Goal: Information Seeking & Learning: Learn about a topic

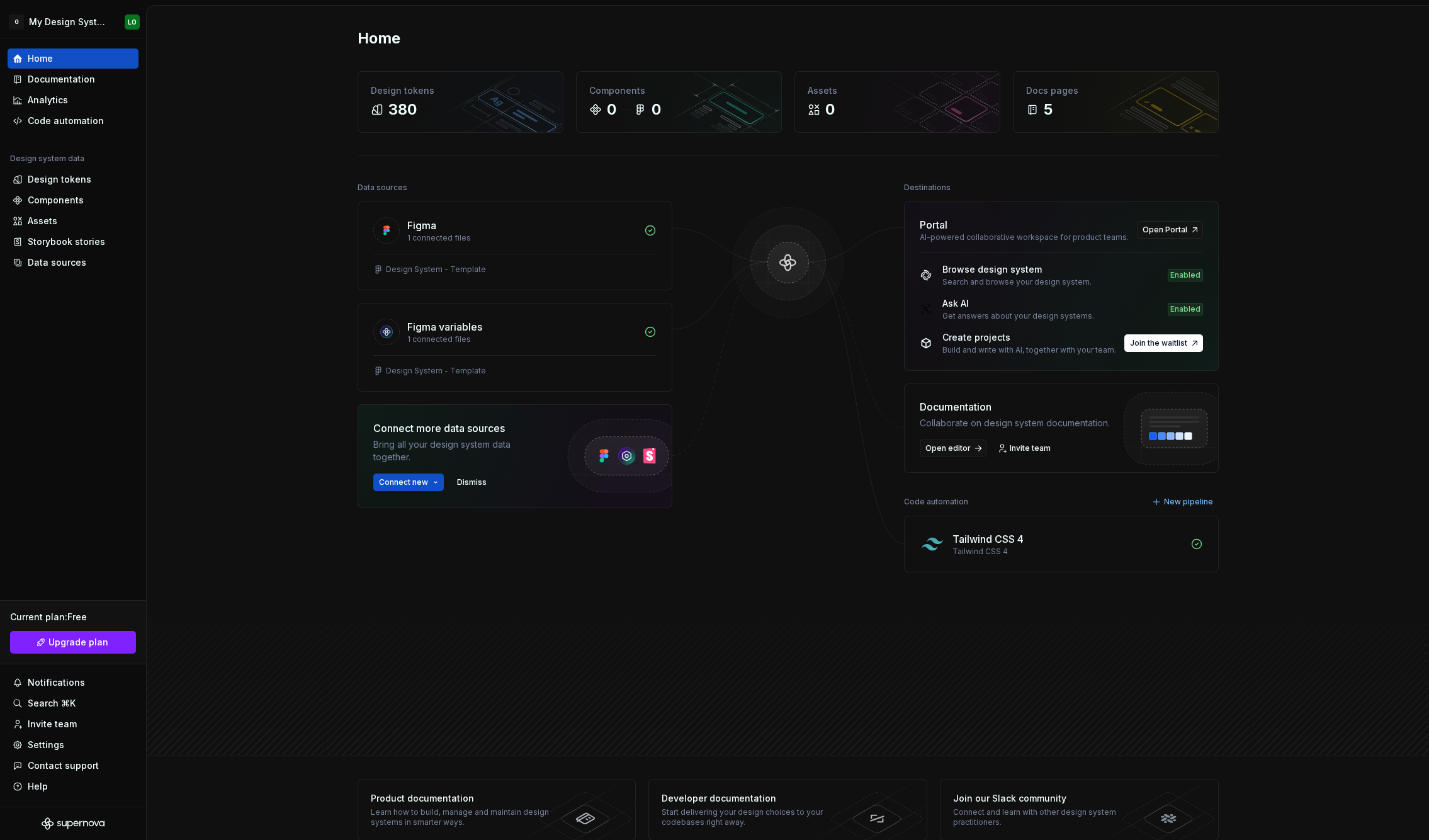
scroll to position [23, 0]
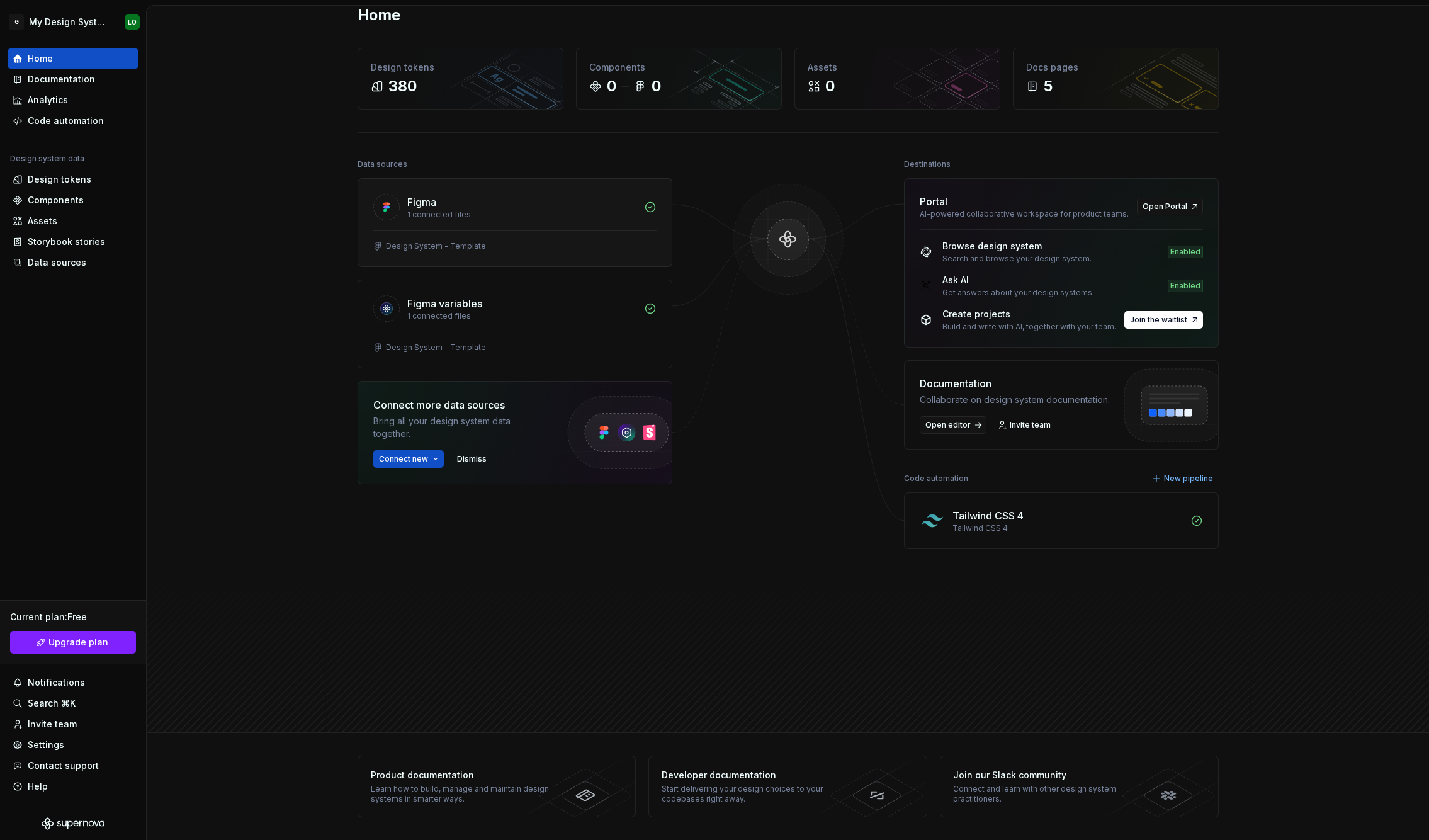
click at [439, 249] on div "Design System - Template" at bounding box center [436, 246] width 100 height 10
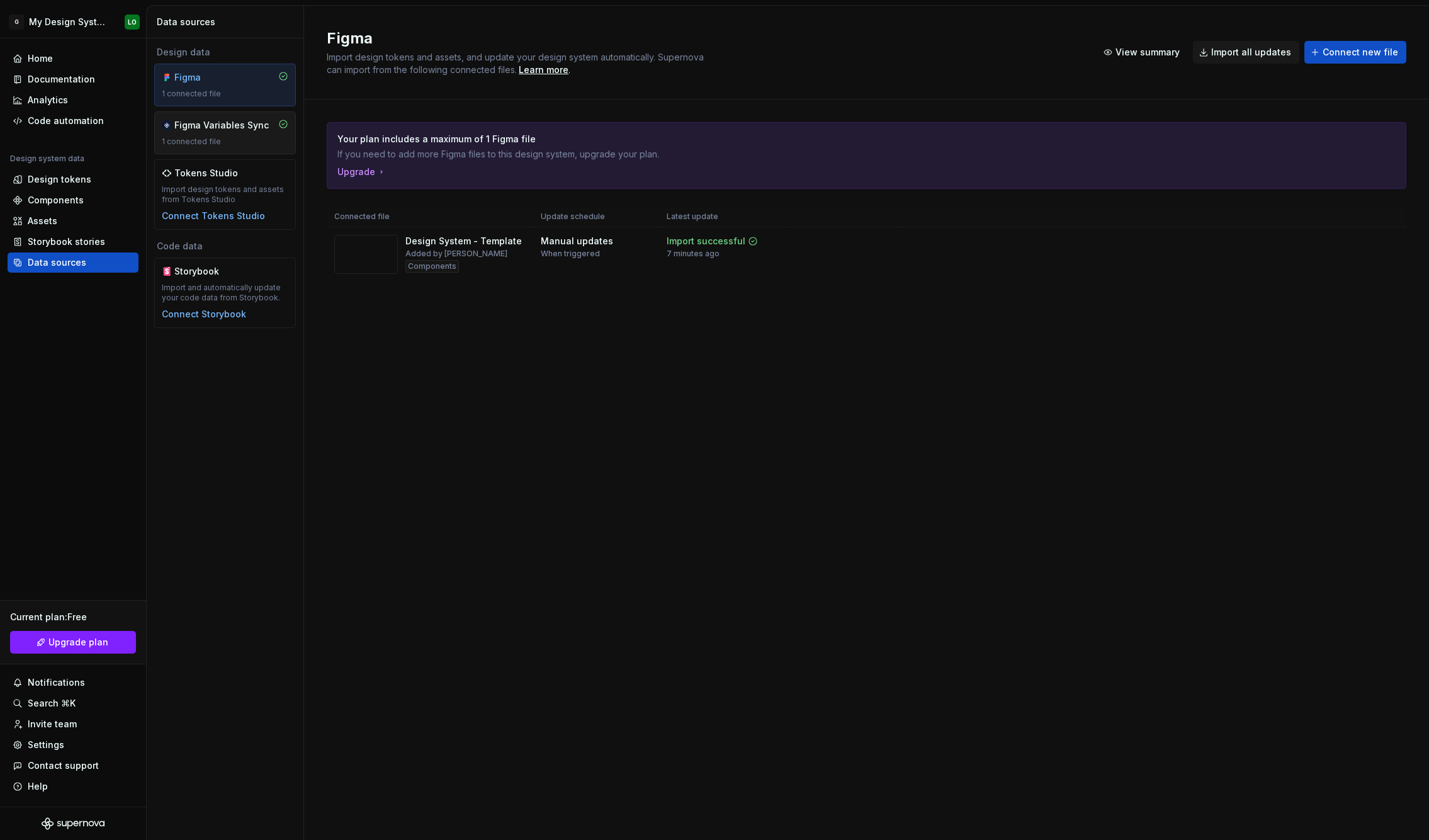
click at [222, 130] on div "Figma Variables Sync" at bounding box center [222, 125] width 95 height 12
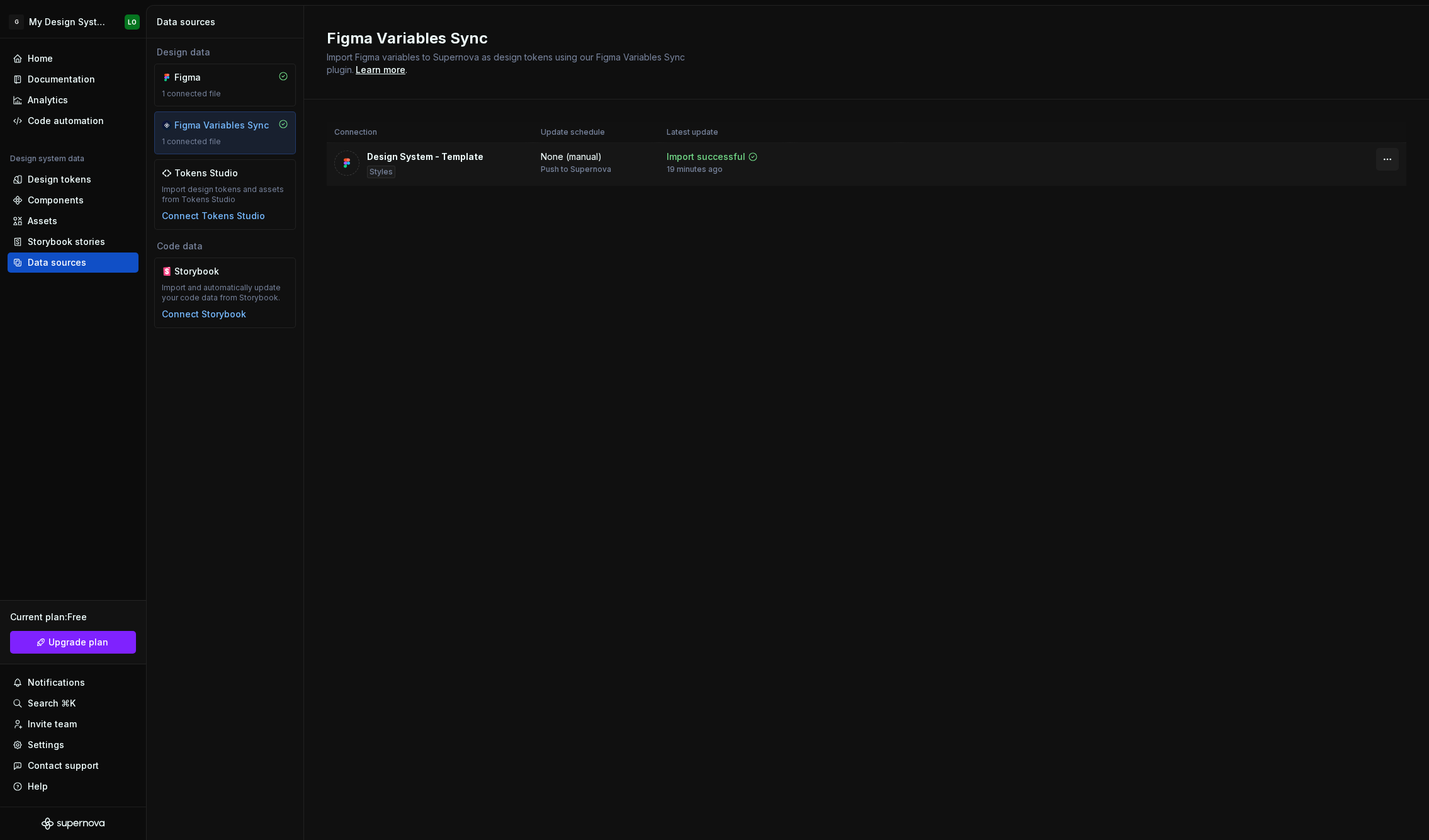
click at [1382, 161] on html "G My Design System LO Home Documentation Analytics Code automation Design syste…" at bounding box center [714, 420] width 1429 height 840
drag, startPoint x: 1067, startPoint y: 194, endPoint x: 926, endPoint y: 176, distance: 142.1
click at [1067, 194] on html "G My Design System LO Home Documentation Analytics Code automation Design syste…" at bounding box center [714, 420] width 1429 height 840
click at [592, 162] on div "None (manual)" at bounding box center [571, 156] width 61 height 12
click at [349, 167] on img at bounding box center [346, 163] width 12 height 12
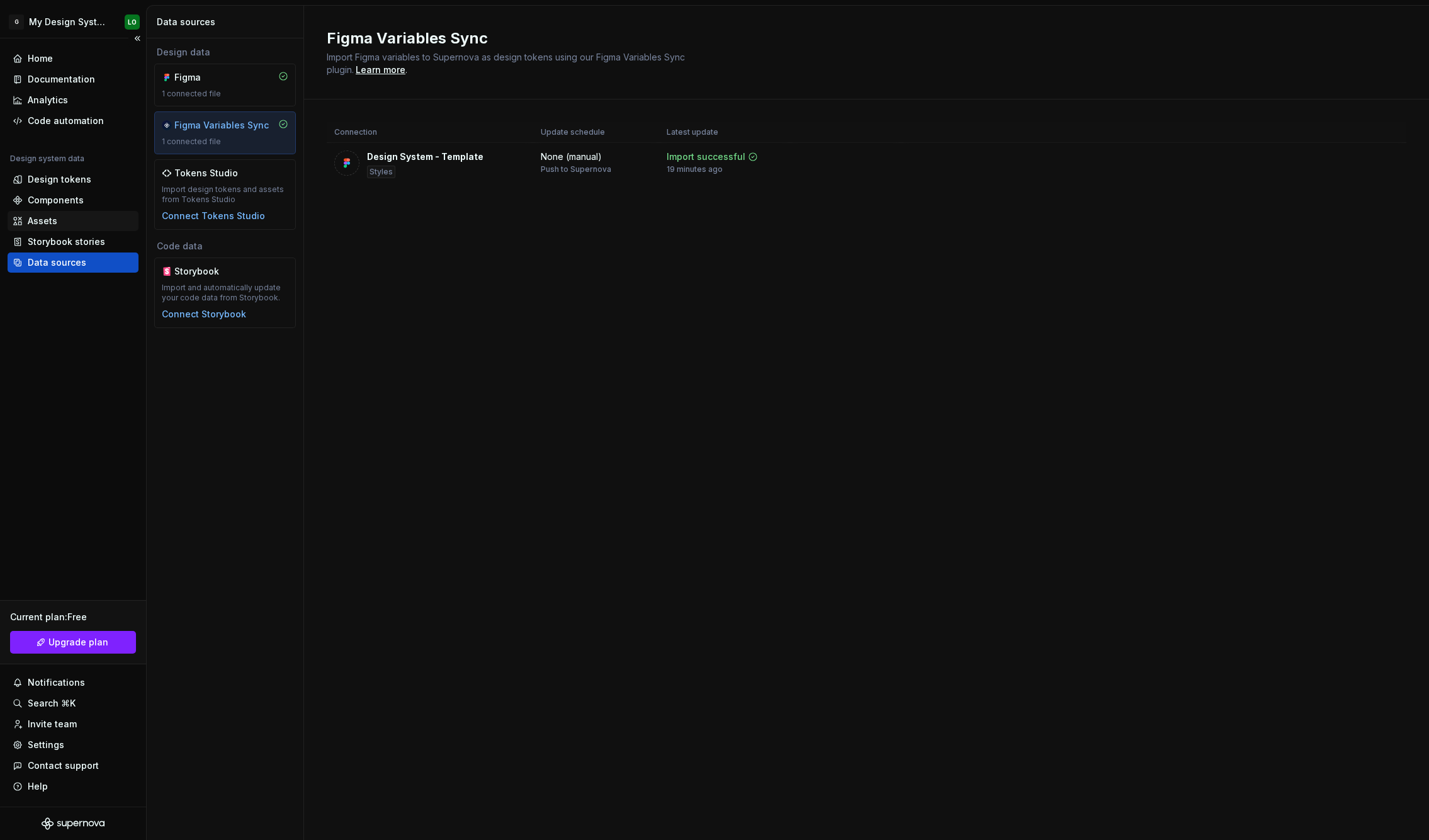
click at [56, 213] on div "Assets" at bounding box center [73, 220] width 131 height 20
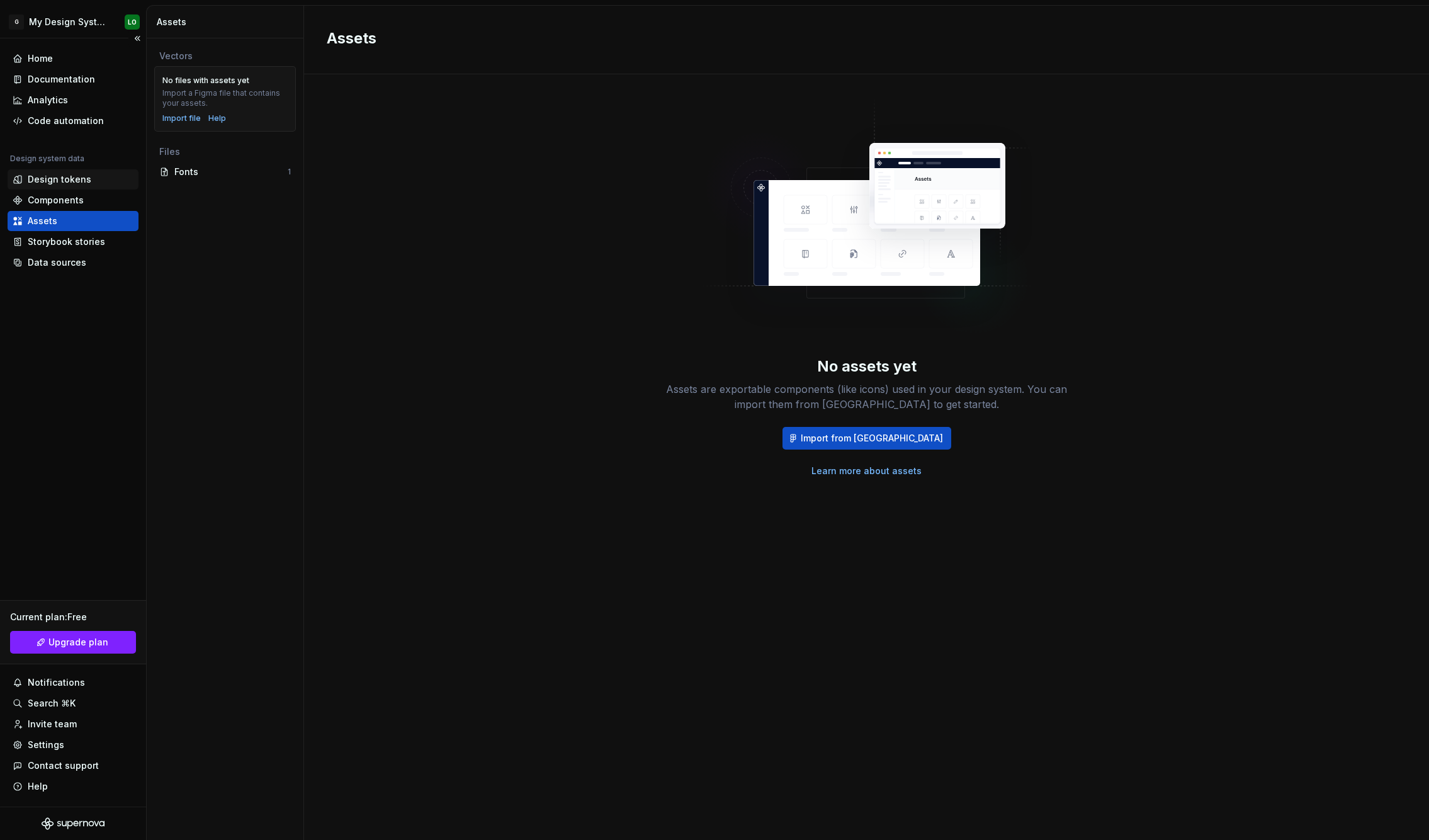
click at [87, 175] on div "Design tokens" at bounding box center [59, 179] width 64 height 12
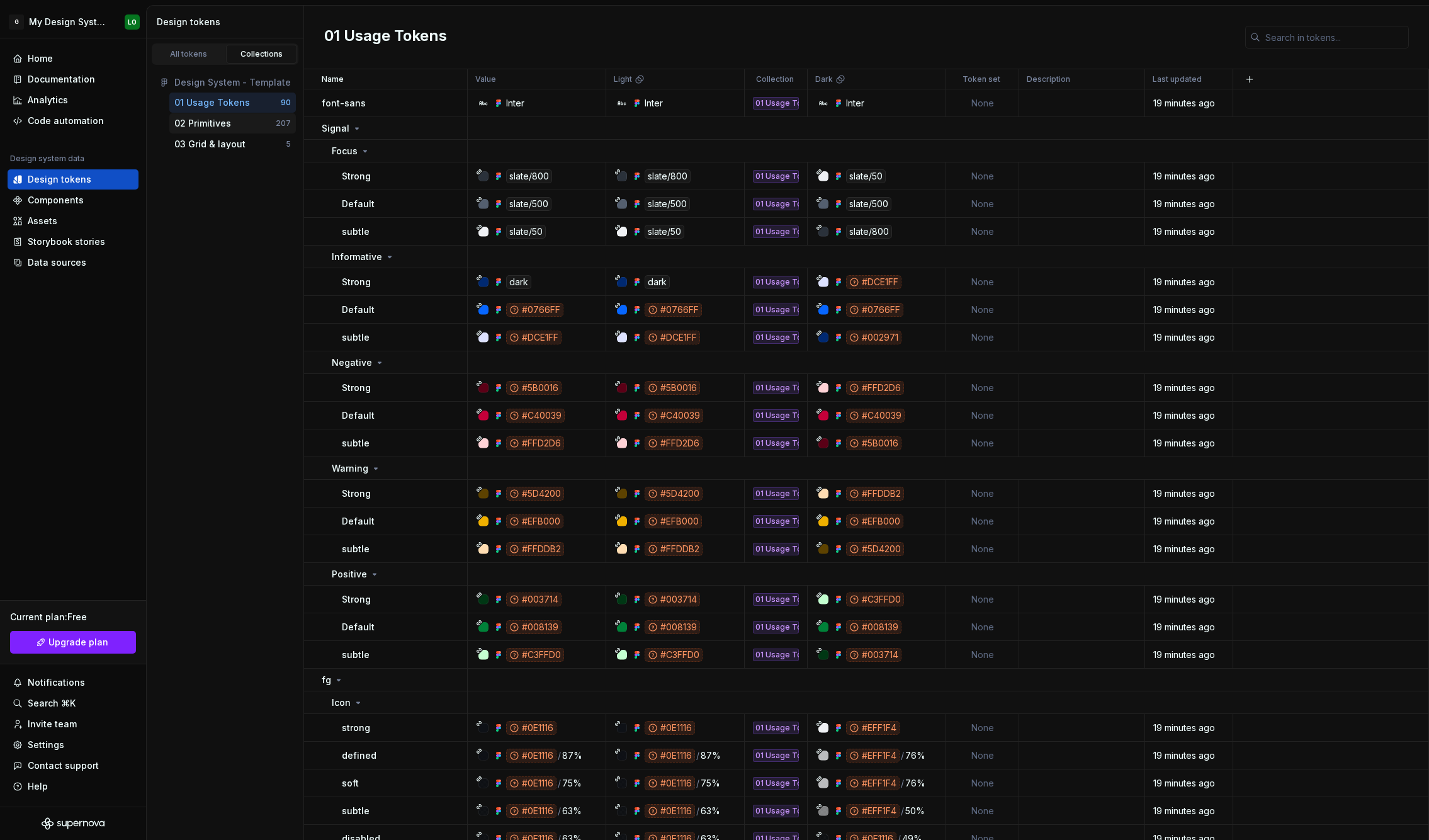
click at [234, 123] on div "02 Primitives" at bounding box center [225, 123] width 101 height 12
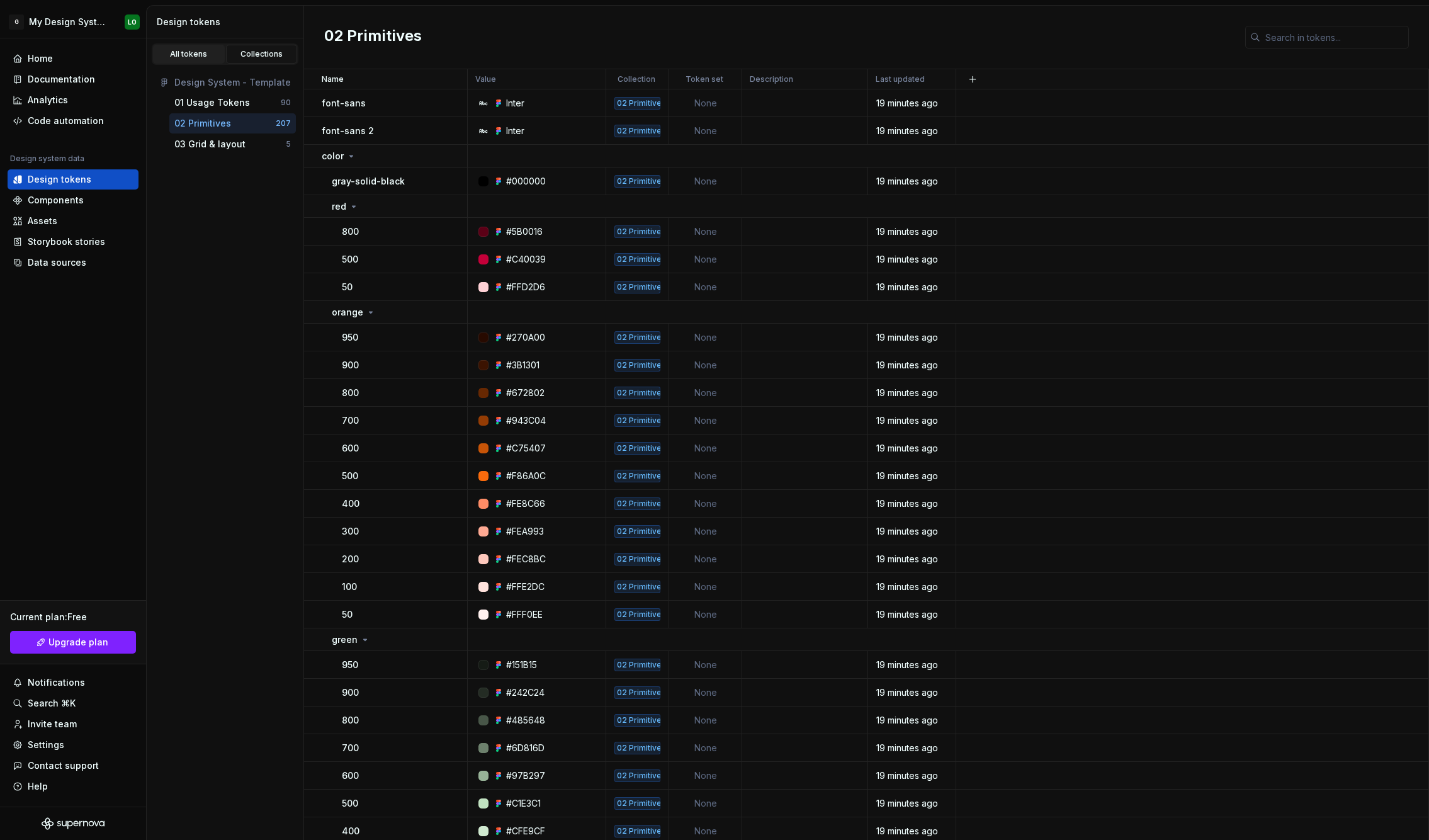
click at [195, 54] on div "All tokens" at bounding box center [189, 54] width 63 height 10
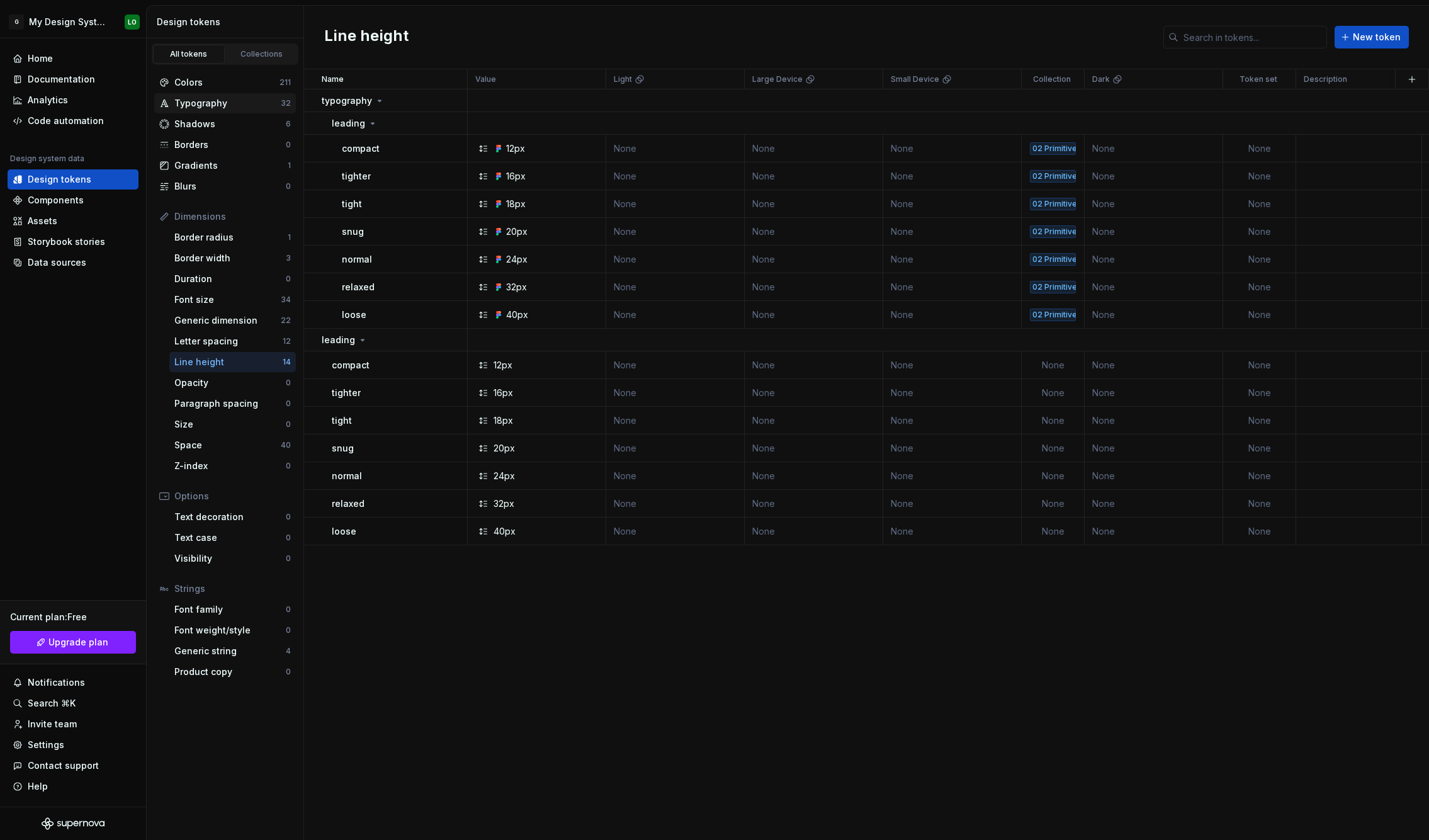
click at [251, 103] on div "Typography" at bounding box center [227, 103] width 106 height 12
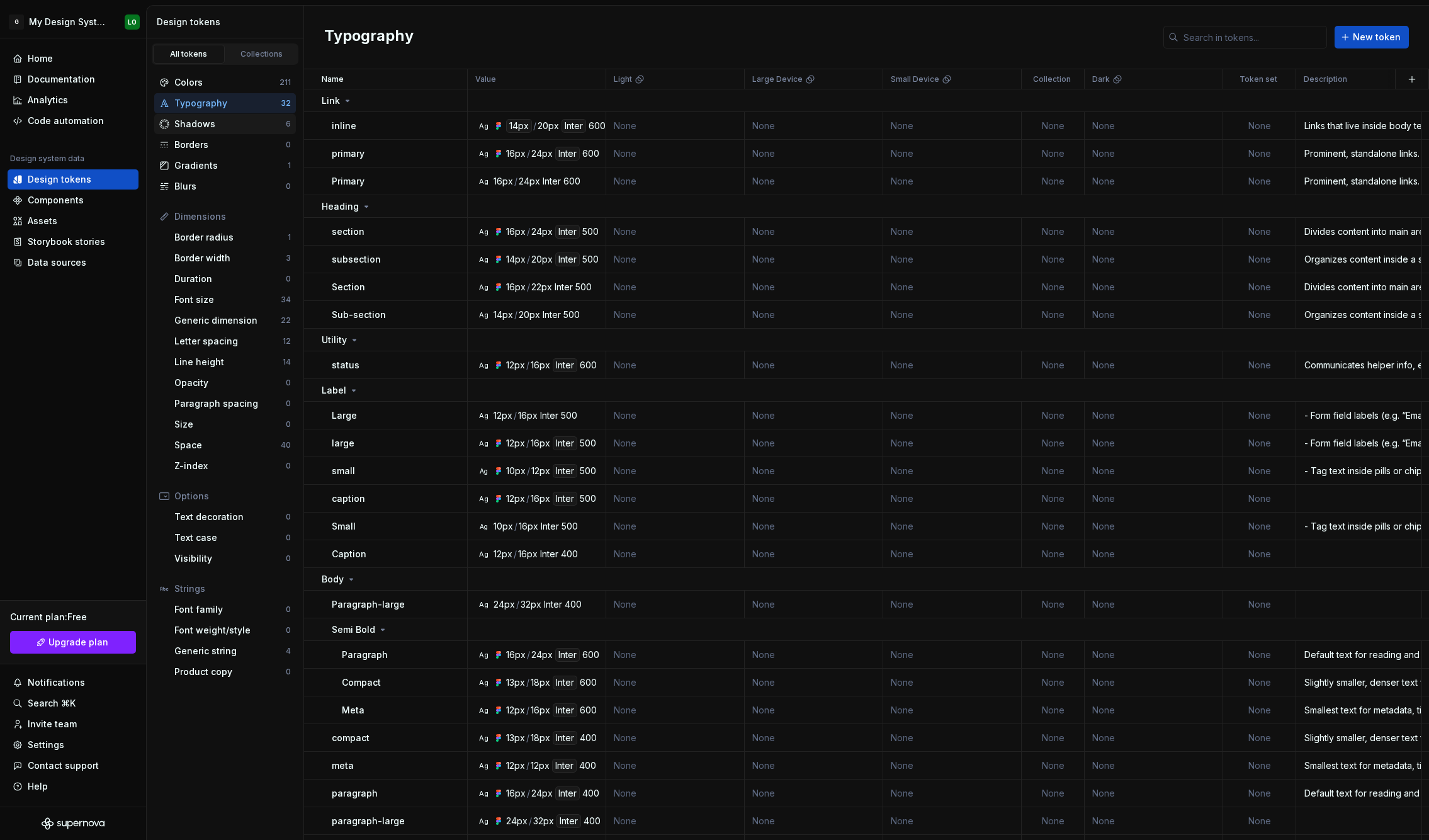
click at [251, 123] on div "Shadows" at bounding box center [230, 123] width 112 height 12
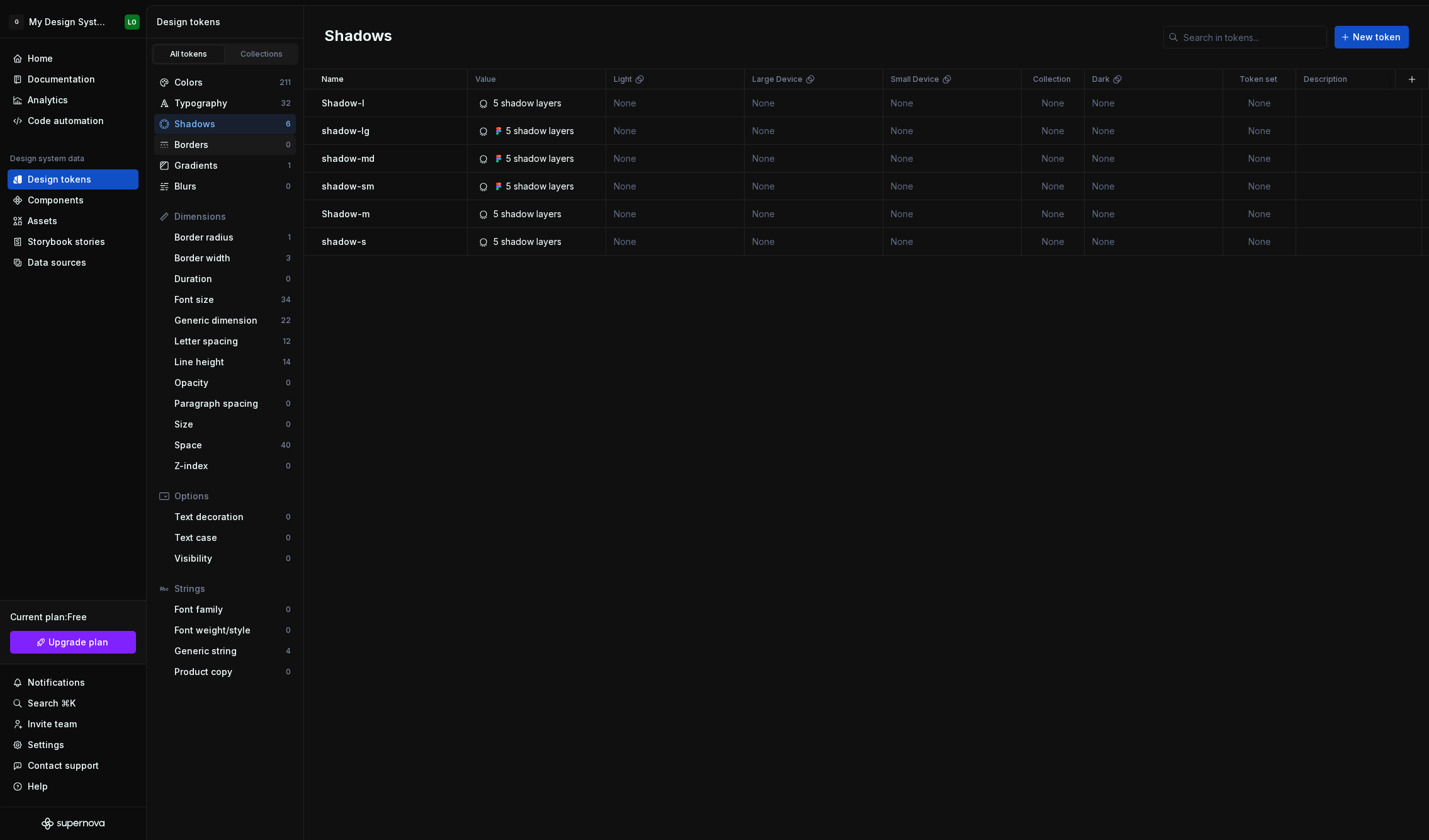
click at [249, 144] on div "Borders" at bounding box center [230, 145] width 112 height 12
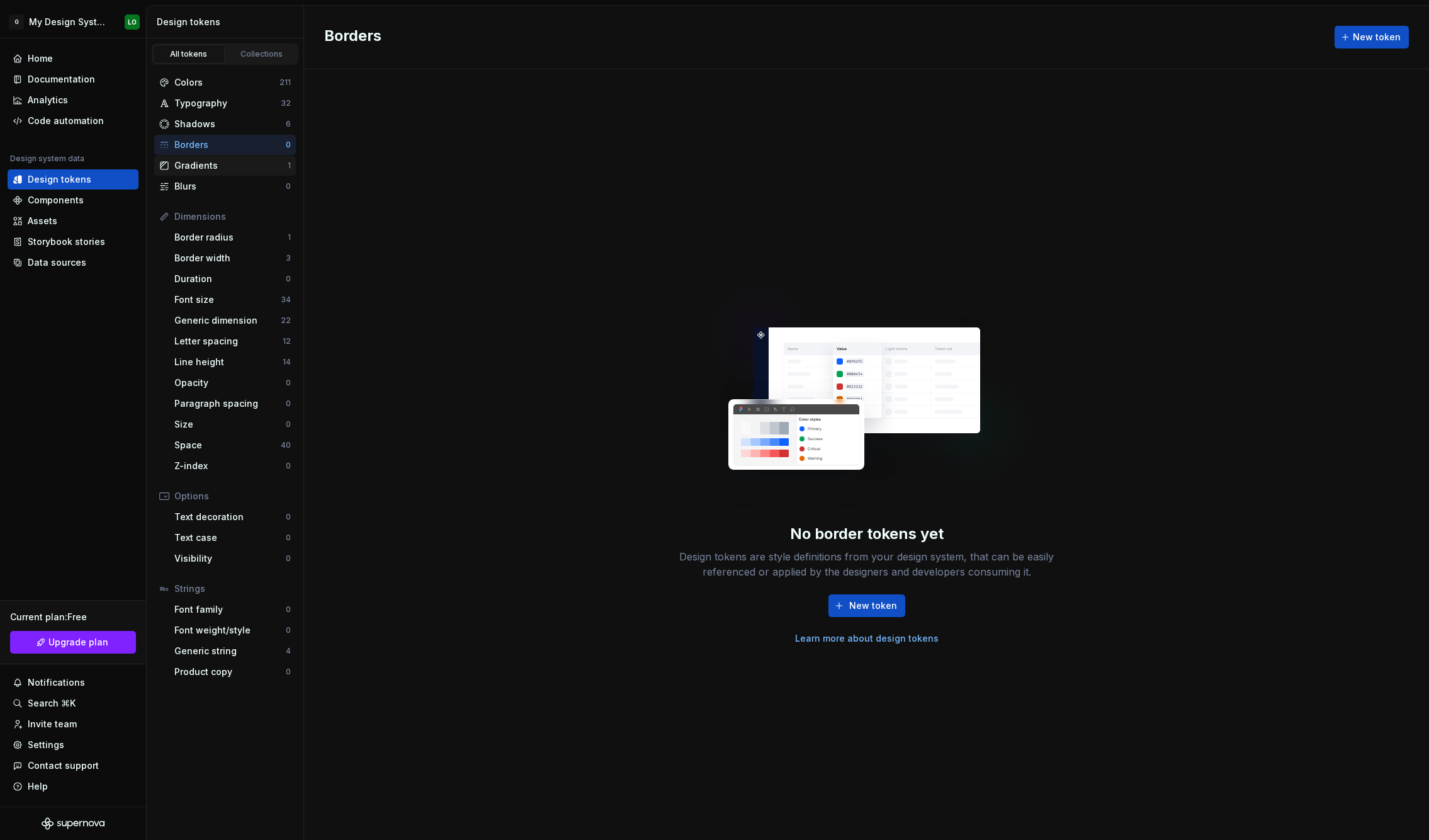
click at [246, 158] on div "Gradients 1" at bounding box center [224, 165] width 142 height 20
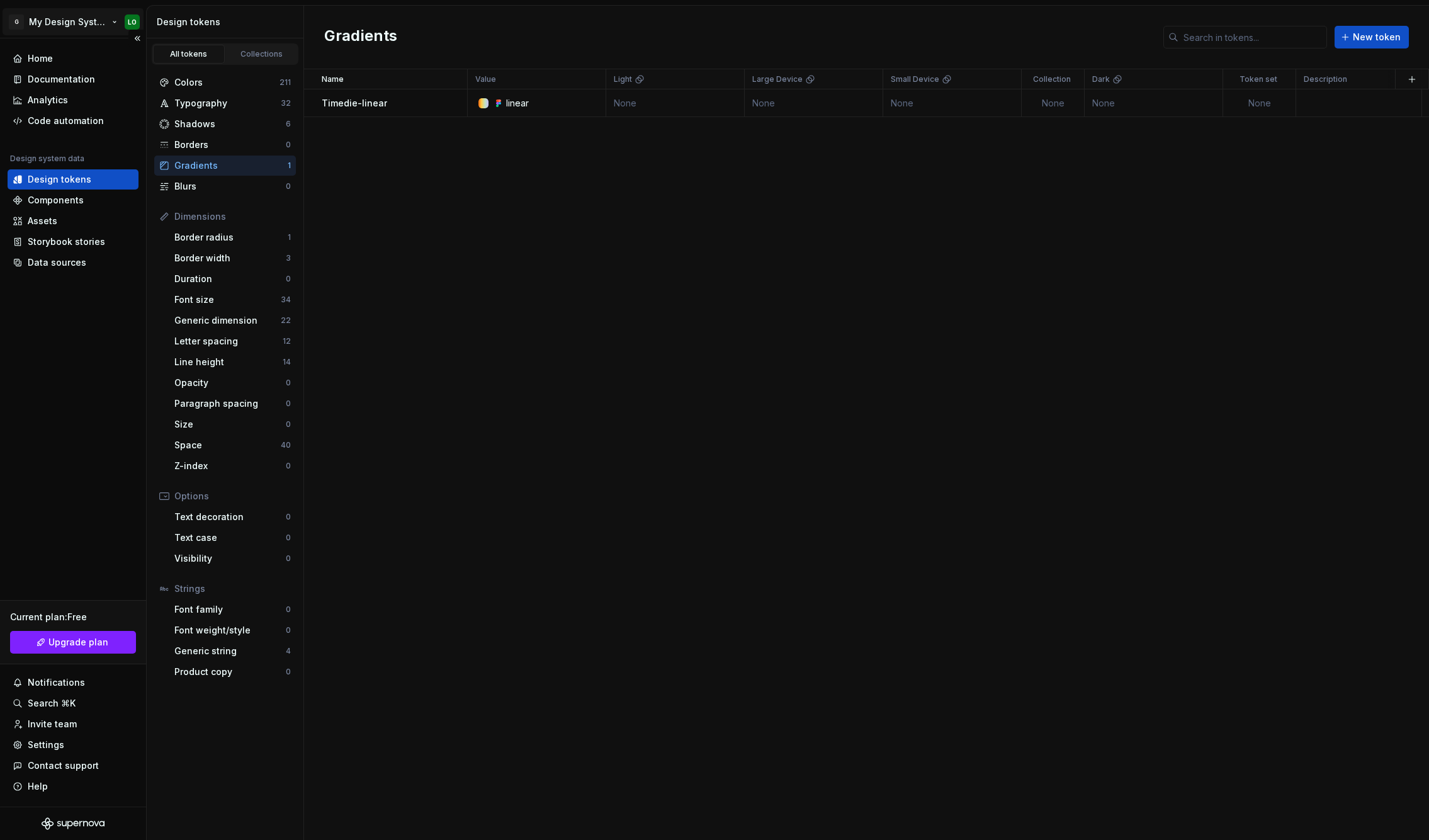
click at [40, 20] on html "G My Design System LO Home Documentation Analytics Code automation Design syste…" at bounding box center [714, 420] width 1429 height 840
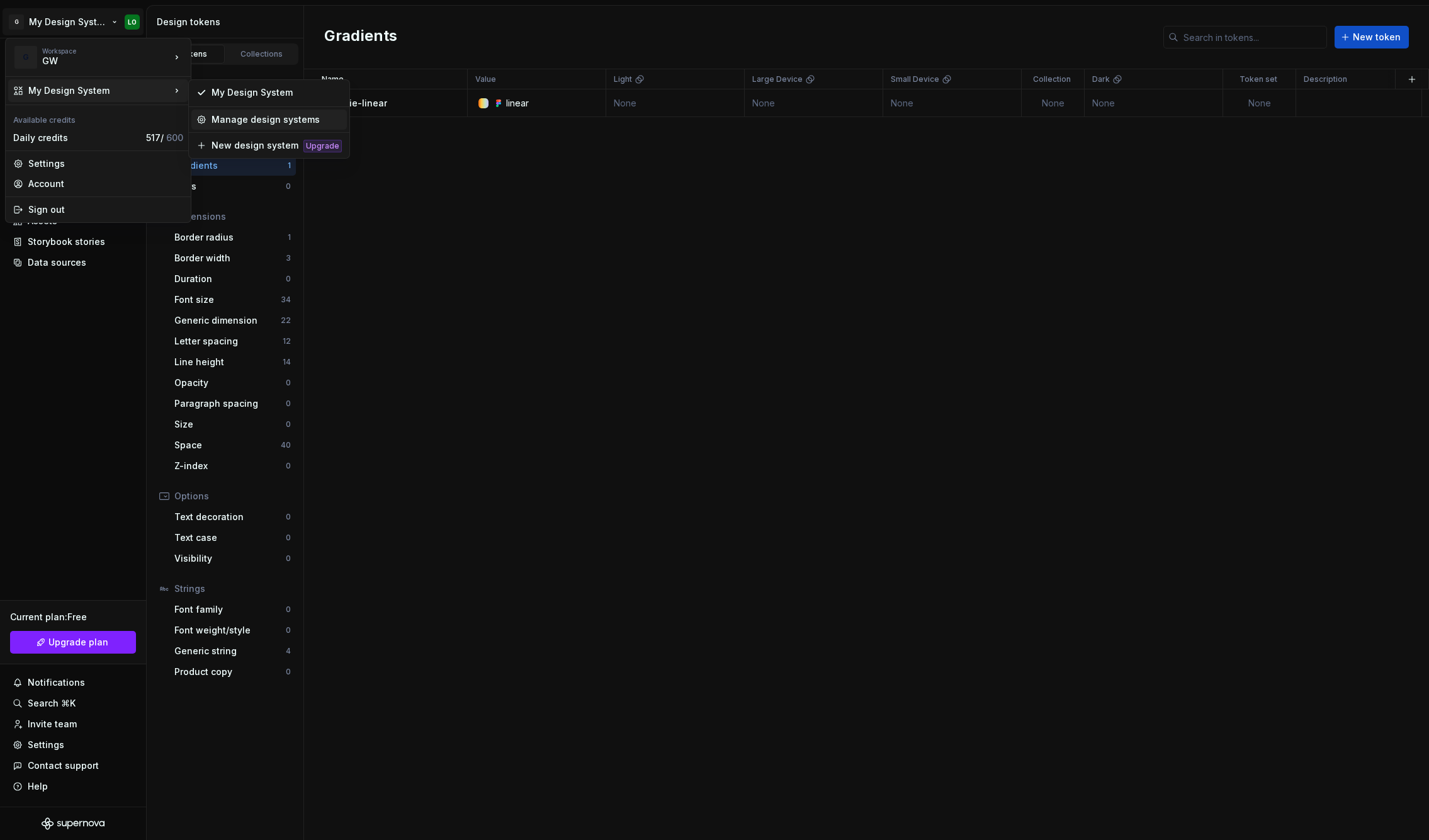
click at [299, 117] on div "Manage design systems" at bounding box center [277, 119] width 131 height 12
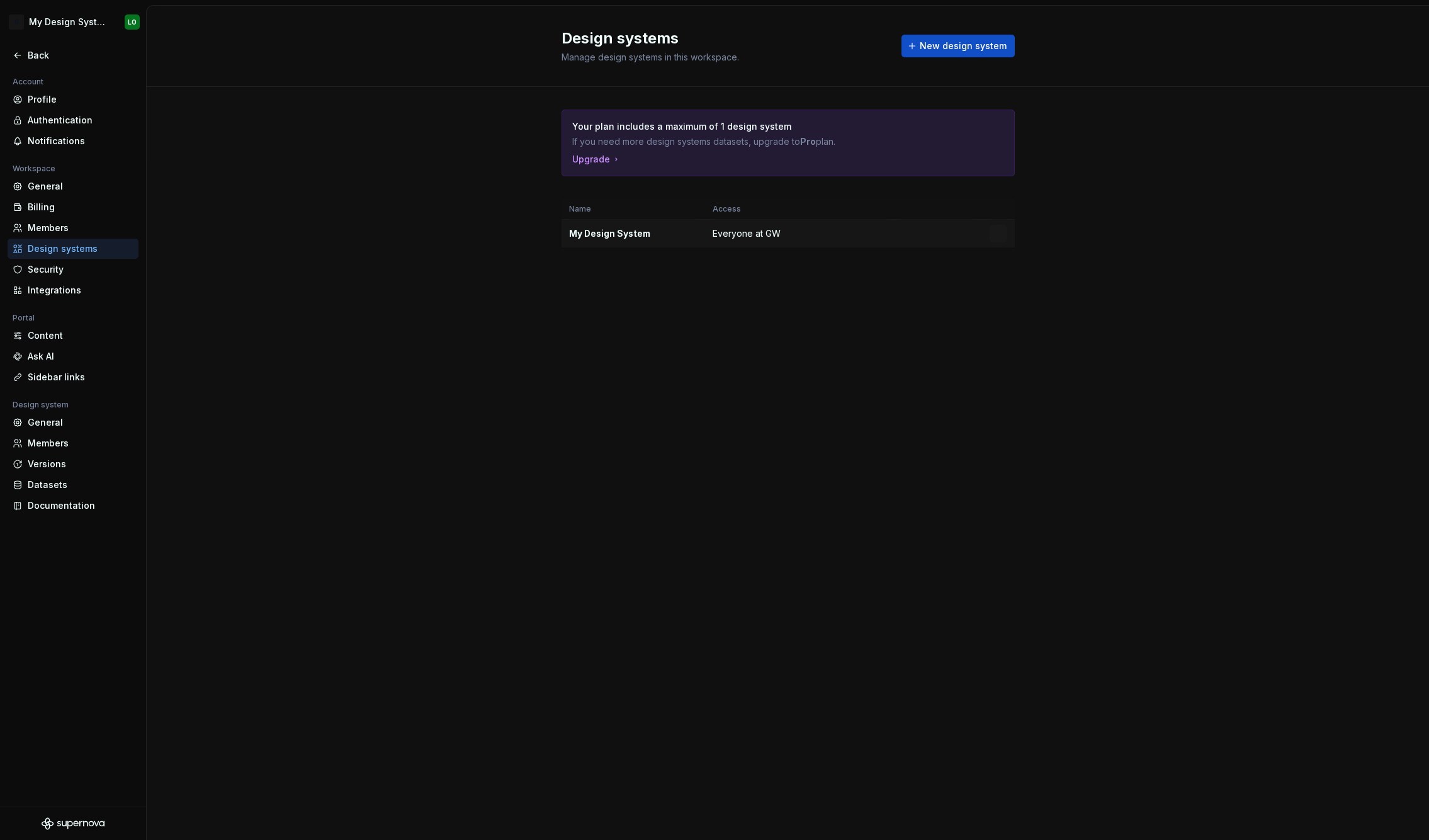
click at [646, 229] on div "My Design System" at bounding box center [633, 233] width 128 height 12
click at [68, 62] on div "Back" at bounding box center [73, 55] width 131 height 20
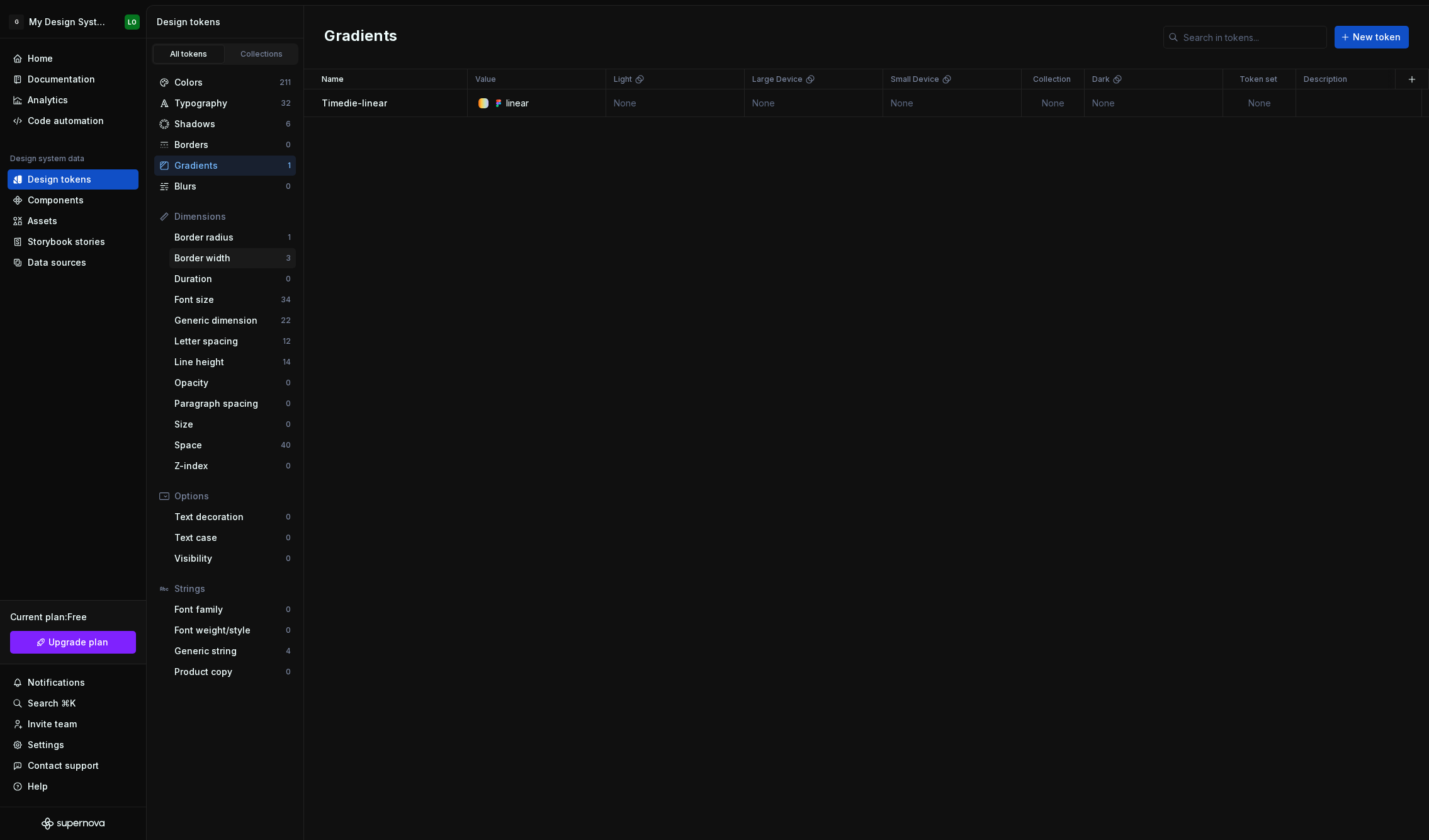
click at [249, 257] on div "Border width" at bounding box center [230, 258] width 112 height 12
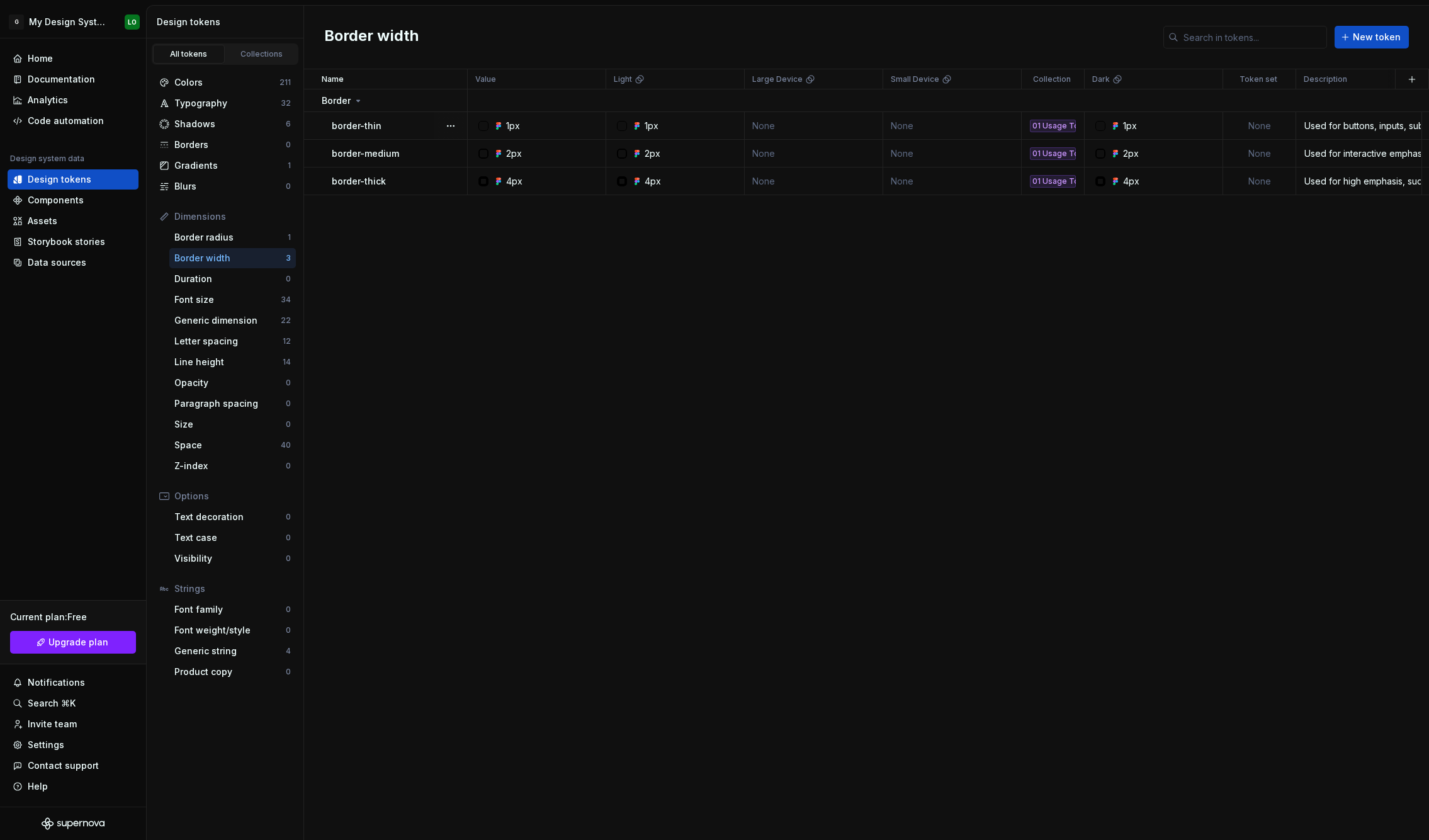
click at [1061, 125] on div "01 Usage Tokens" at bounding box center [1053, 125] width 46 height 12
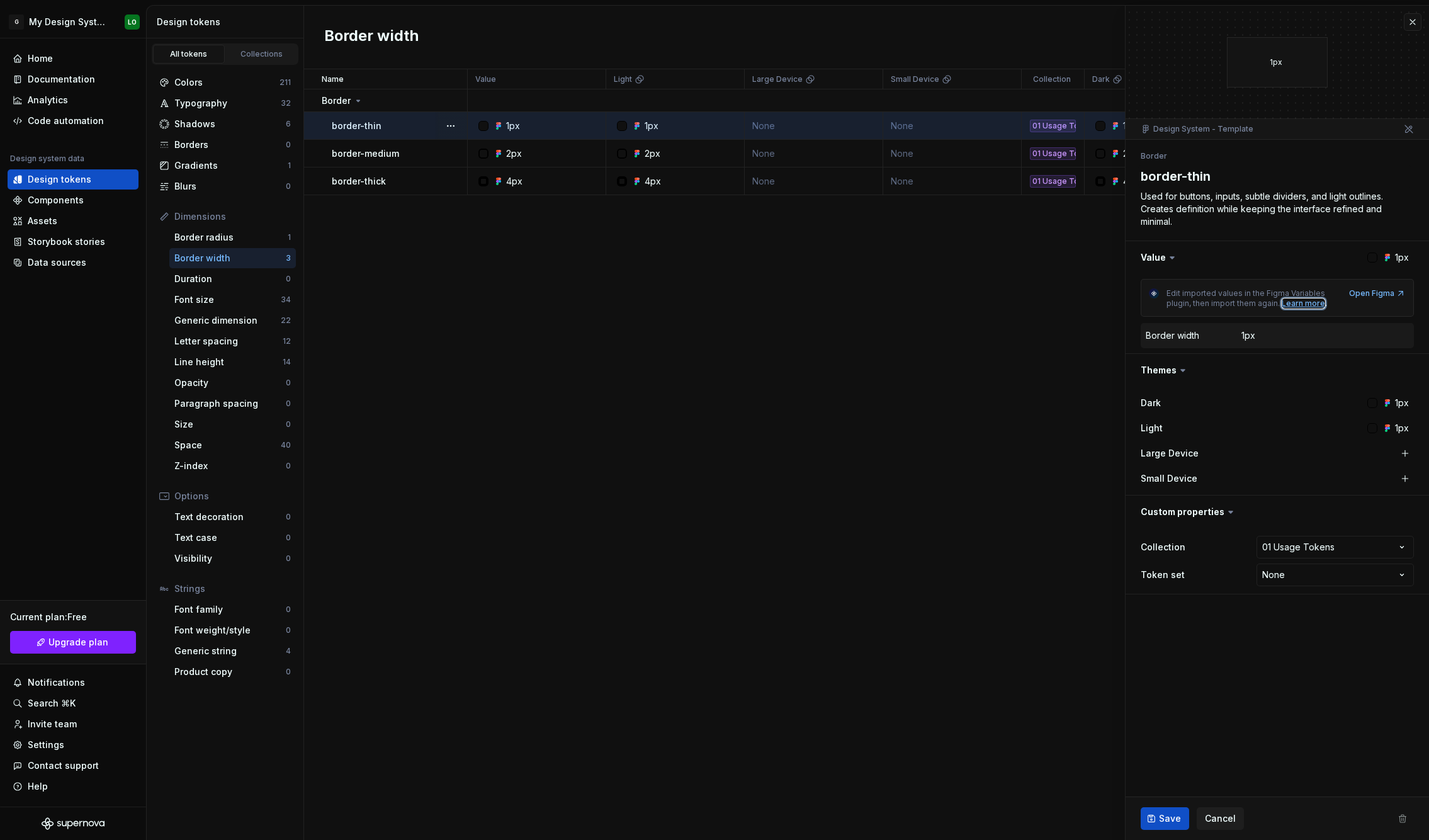
click at [1305, 307] on div "Learn more" at bounding box center [1303, 304] width 43 height 10
type textarea "*"
